Goal: Information Seeking & Learning: Check status

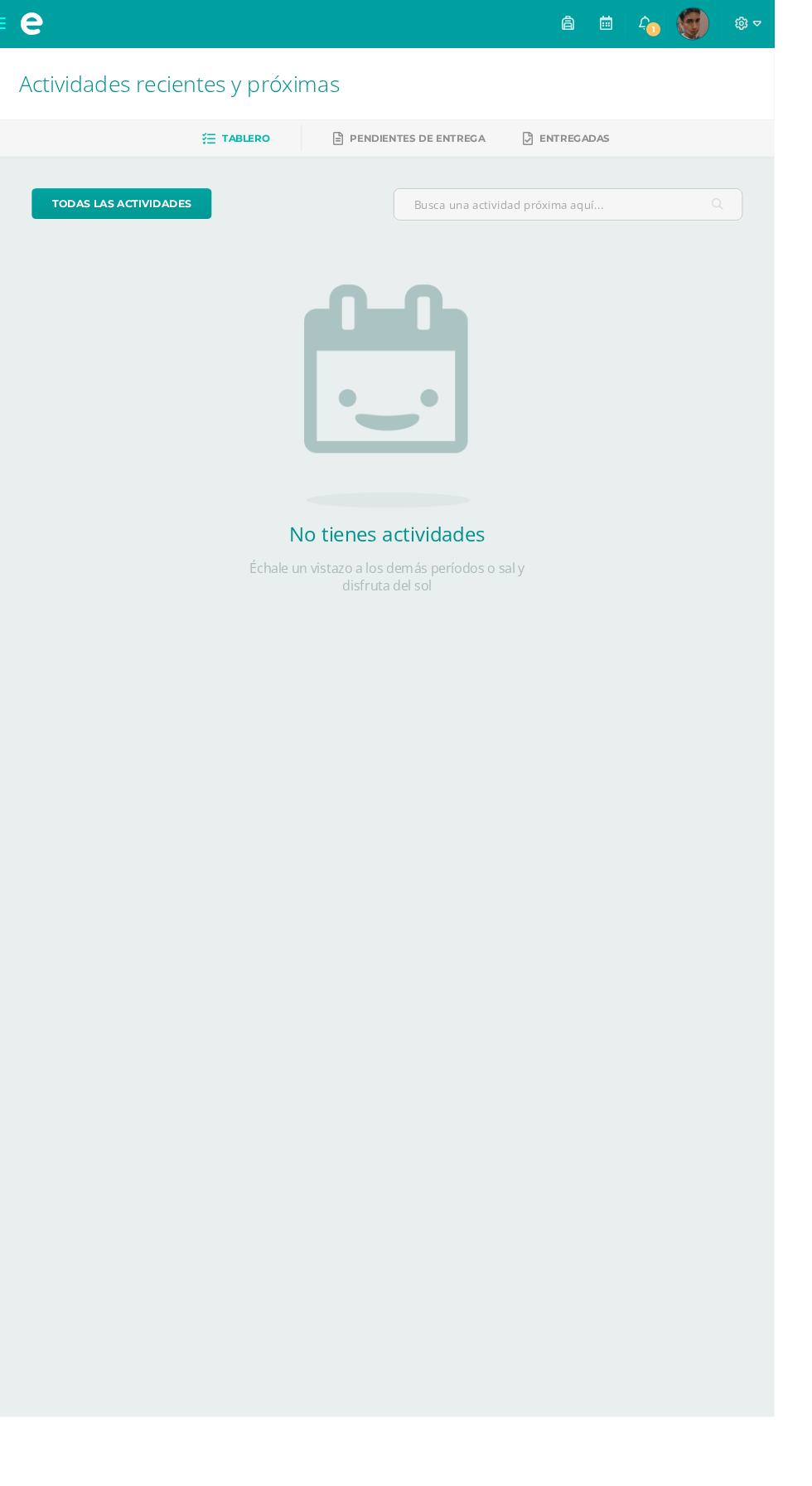
click at [597, 676] on html "Mis cursos Archivos Cerrar panel Biología II Quinto Bachillerato CMP Bachillera…" at bounding box center [406, 338] width 812 height 676
click at [695, 30] on span "1" at bounding box center [686, 30] width 18 height 18
click at [685, 516] on div "todas las Actividades No tienes actividades Échale un vistazo a los demás perío…" at bounding box center [406, 420] width 812 height 512
click at [746, 24] on span "Gustavo Alejandro Mi Perfil" at bounding box center [726, 25] width 40 height 33
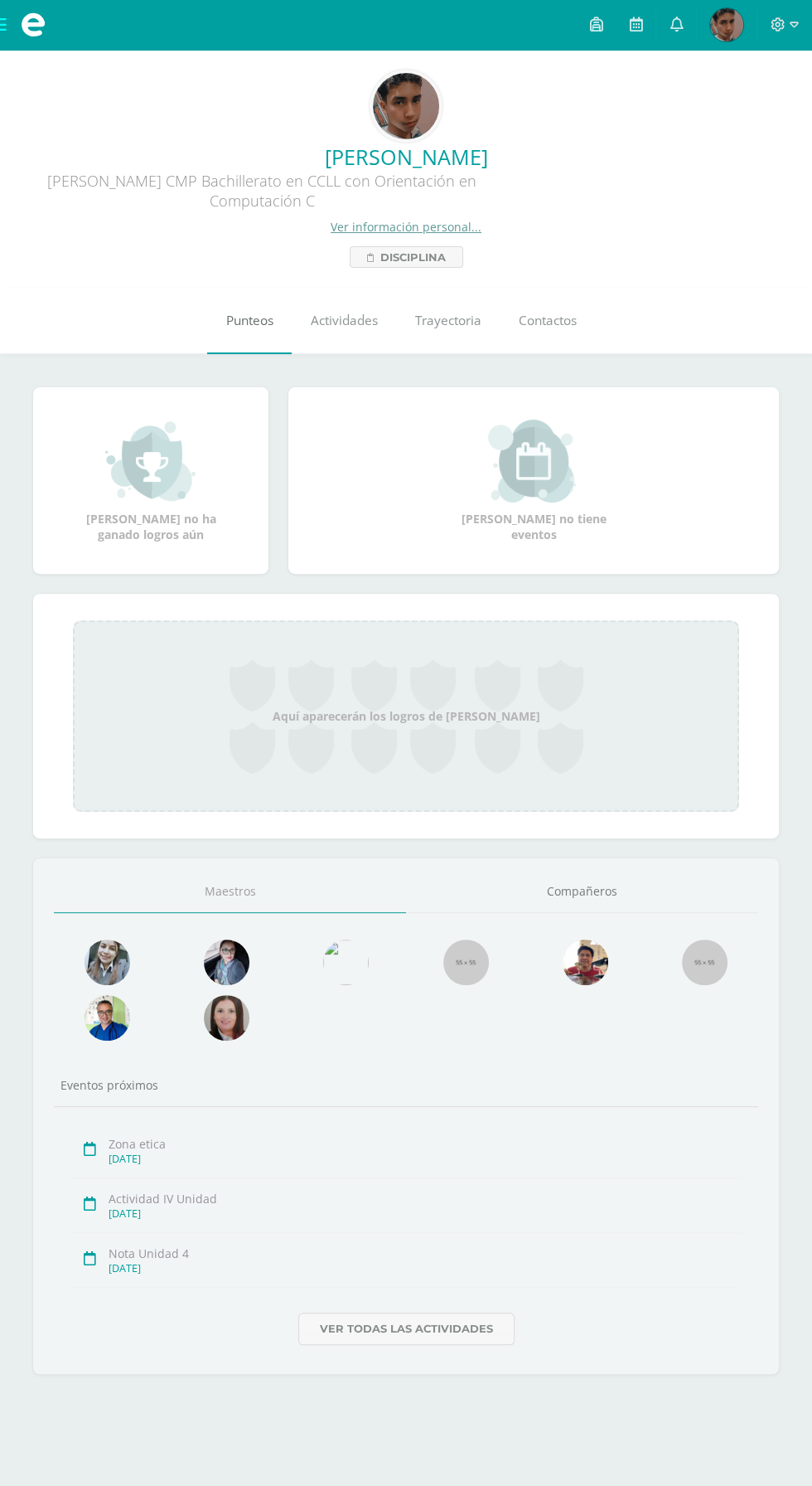
click at [251, 321] on span "Punteos" at bounding box center [249, 320] width 47 height 18
